Goal: Task Accomplishment & Management: Manage account settings

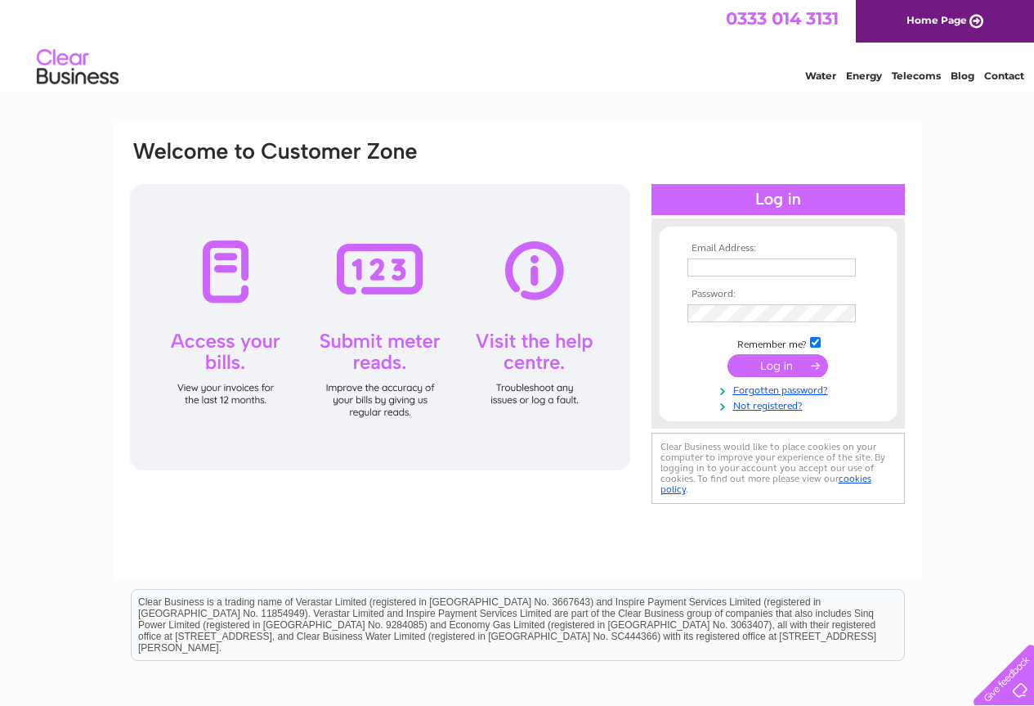
type input "hayleywood07@gmail.com"
click at [780, 366] on input "submit" at bounding box center [778, 365] width 101 height 23
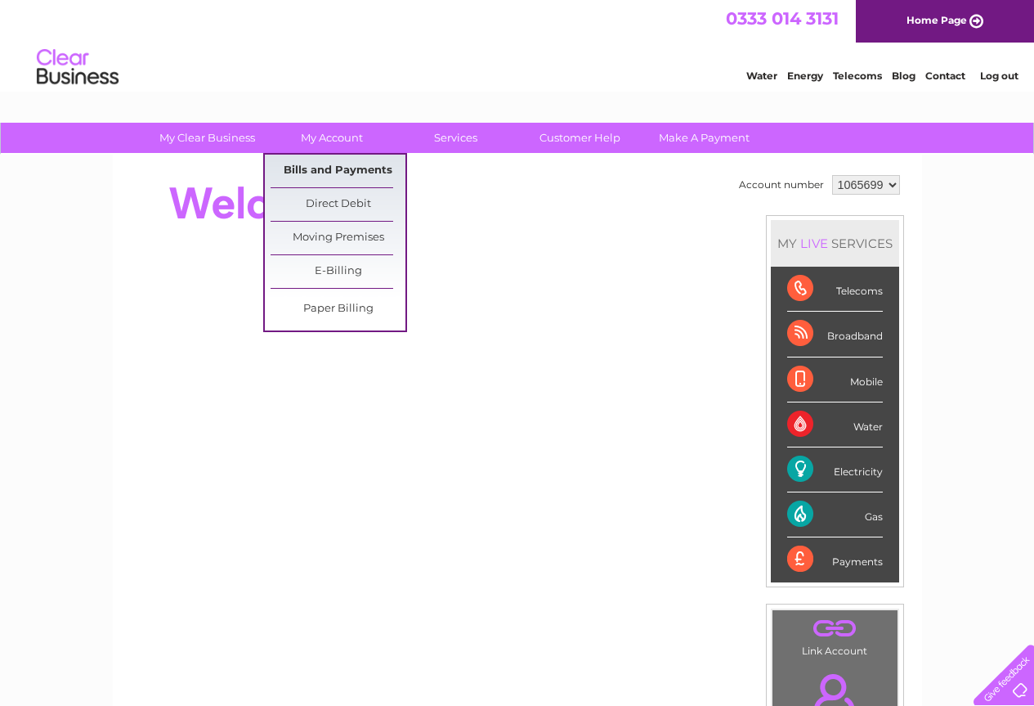
click at [329, 168] on link "Bills and Payments" at bounding box center [338, 171] width 135 height 33
click at [379, 173] on link "Bills and Payments" at bounding box center [338, 171] width 135 height 33
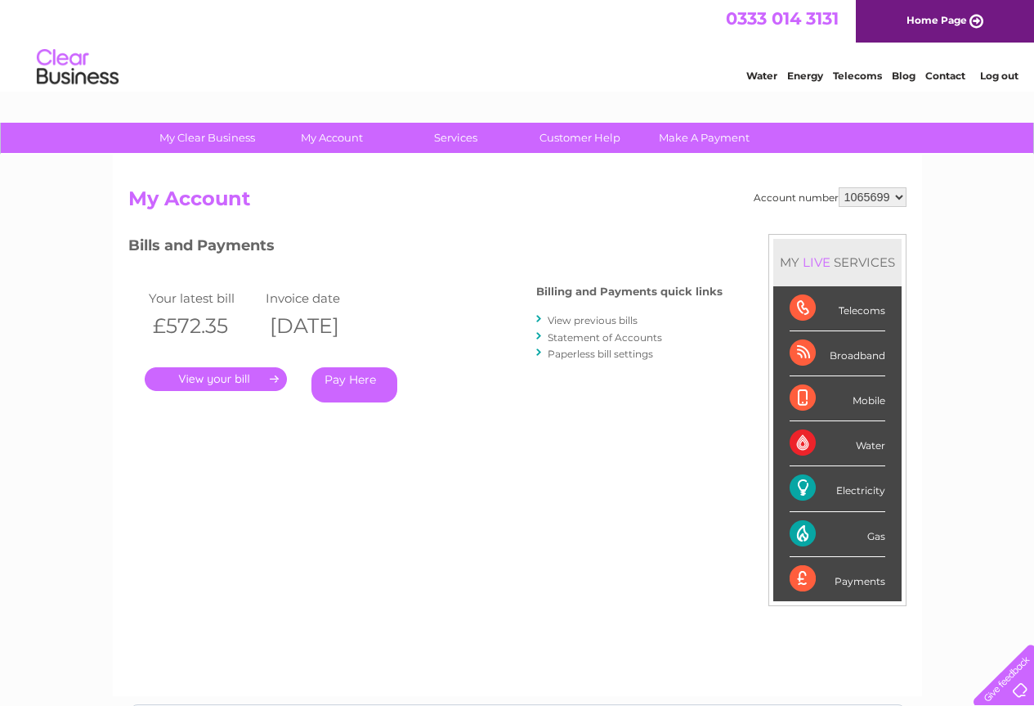
click at [235, 379] on link "." at bounding box center [216, 379] width 142 height 24
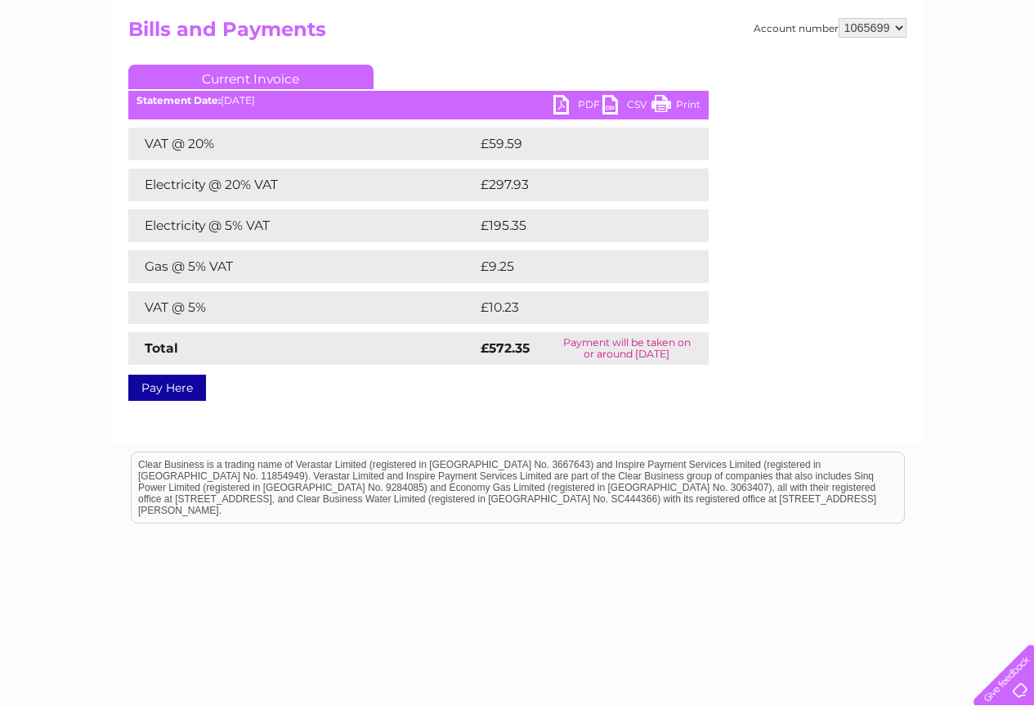
scroll to position [199, 0]
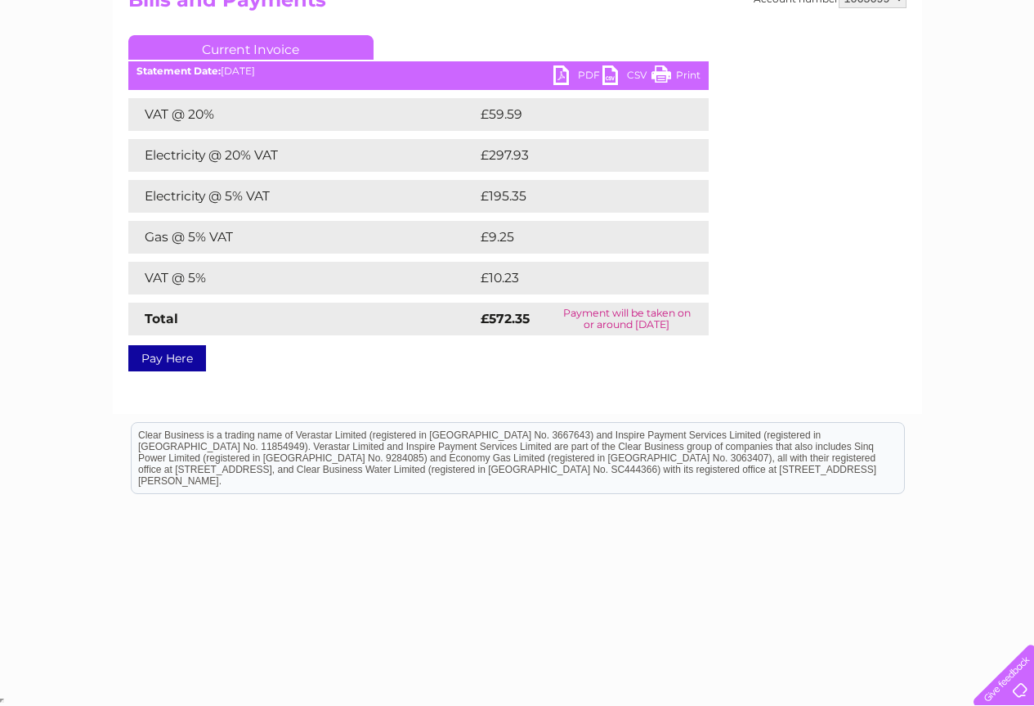
click at [675, 70] on link "Print" at bounding box center [676, 77] width 49 height 24
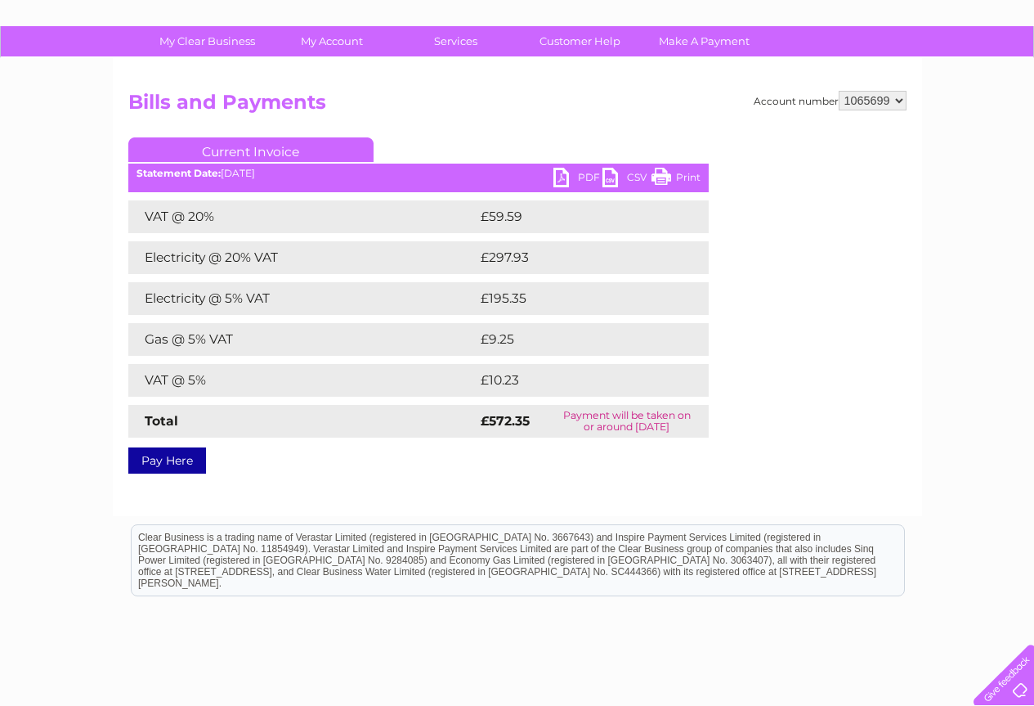
scroll to position [0, 0]
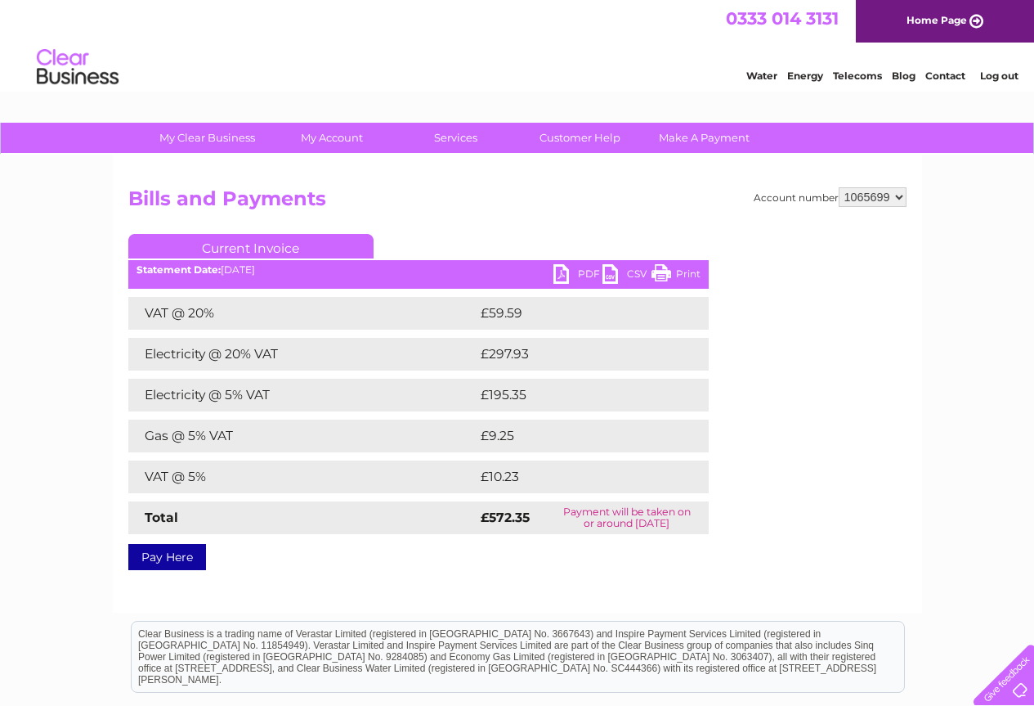
click at [575, 271] on link "PDF" at bounding box center [578, 276] width 49 height 24
click at [584, 271] on link "PDF" at bounding box center [578, 276] width 49 height 24
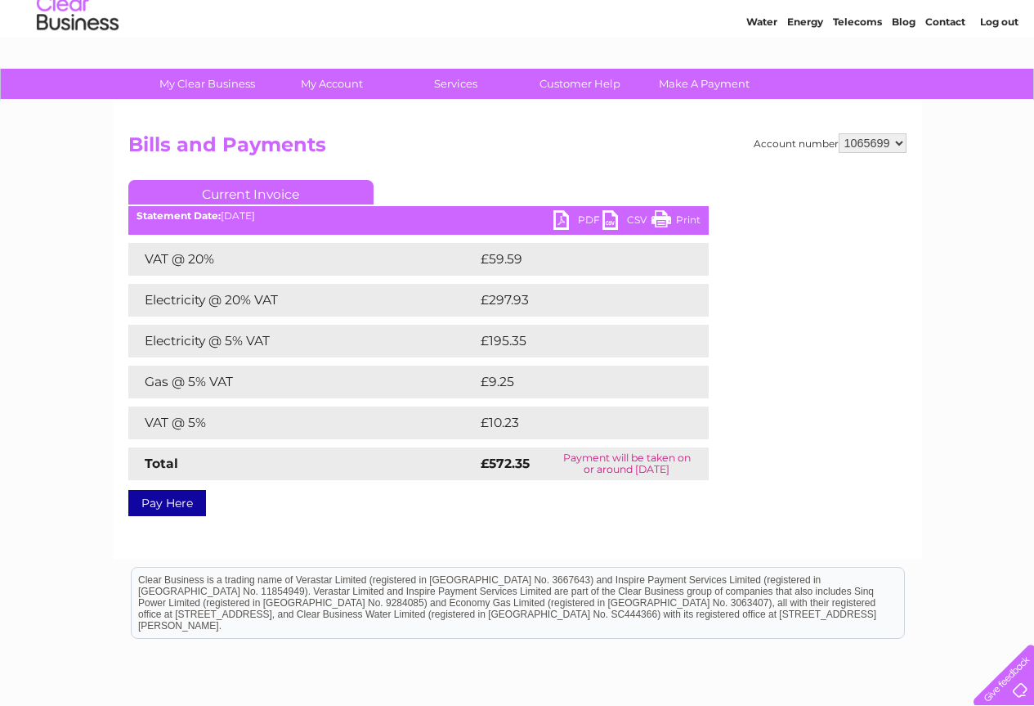
scroll to position [82, 0]
